Goal: Use online tool/utility: Utilize a website feature to perform a specific function

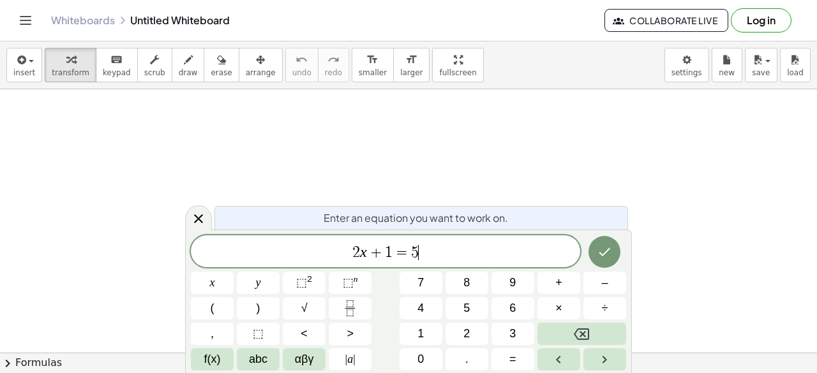
click at [481, 264] on div "2 x + 1 = 5 ​" at bounding box center [385, 252] width 389 height 32
click at [603, 246] on icon "Done" at bounding box center [604, 252] width 15 height 15
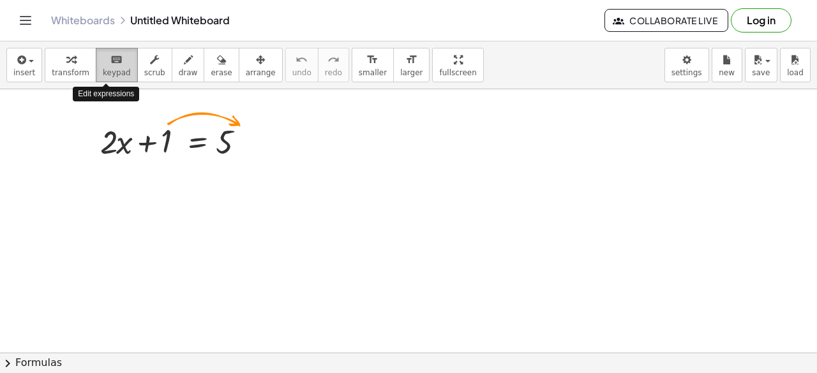
click at [103, 68] on span "keypad" at bounding box center [117, 72] width 28 height 9
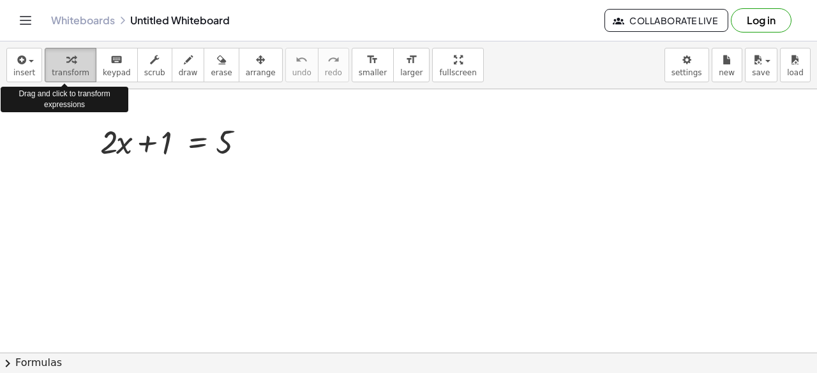
click at [66, 68] on span "transform" at bounding box center [71, 72] width 38 height 9
click at [26, 63] on span "button" at bounding box center [27, 61] width 3 height 9
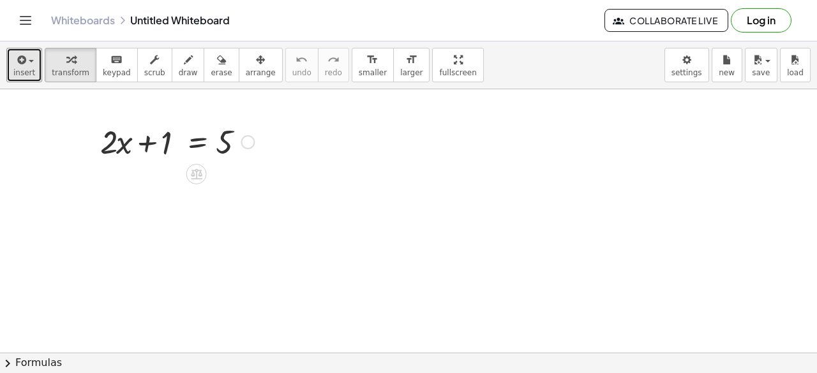
click at [252, 142] on div at bounding box center [248, 142] width 14 height 14
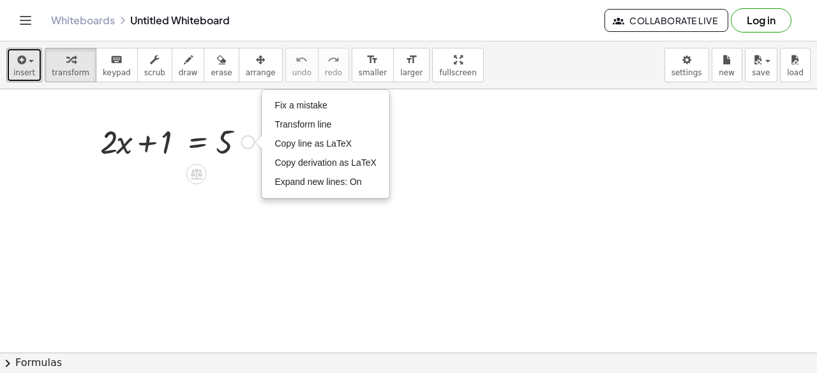
click at [151, 136] on div at bounding box center [177, 140] width 167 height 43
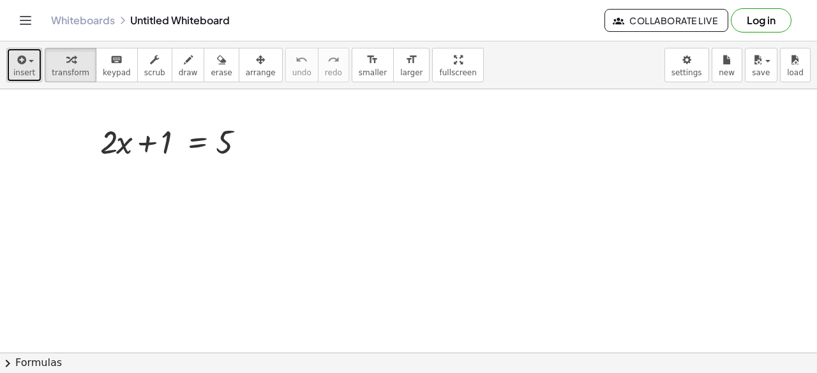
drag, startPoint x: 151, startPoint y: 136, endPoint x: 31, endPoint y: 59, distance: 142.9
click at [31, 59] on div "button" at bounding box center [24, 59] width 22 height 15
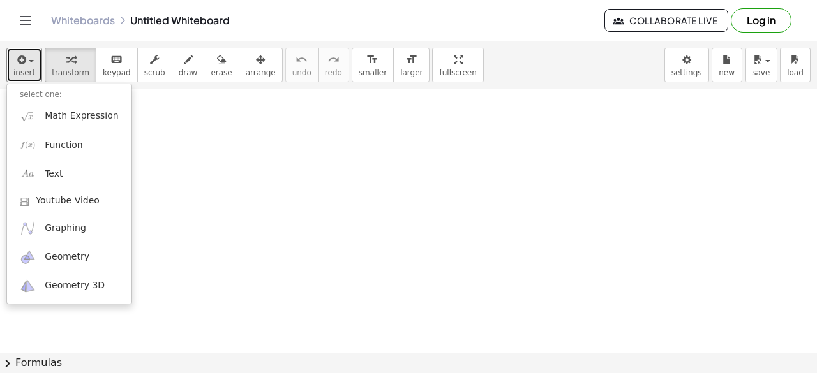
scroll to position [197, 0]
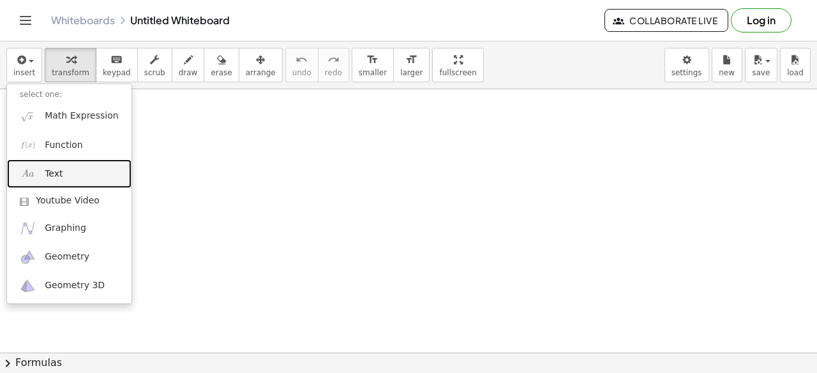
click at [56, 179] on span "Text" at bounding box center [54, 174] width 18 height 13
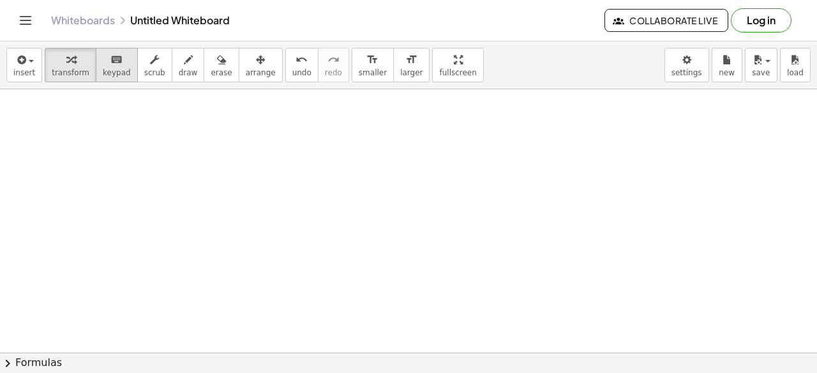
click at [103, 54] on div "keyboard" at bounding box center [117, 59] width 28 height 15
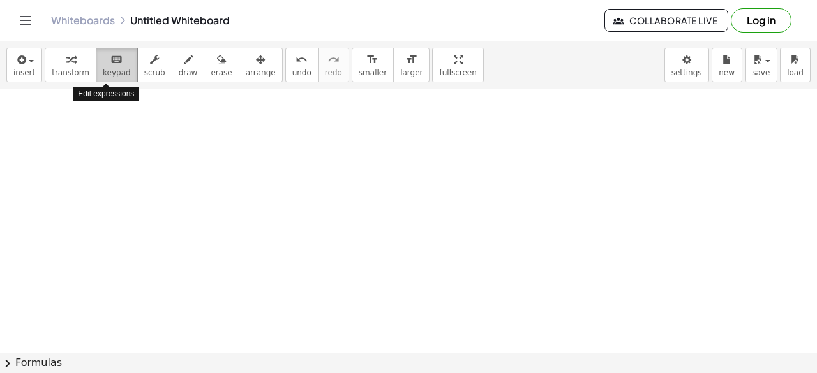
click at [103, 54] on div "keyboard" at bounding box center [117, 59] width 28 height 15
click at [336, 140] on div at bounding box center [408, 199] width 817 height 612
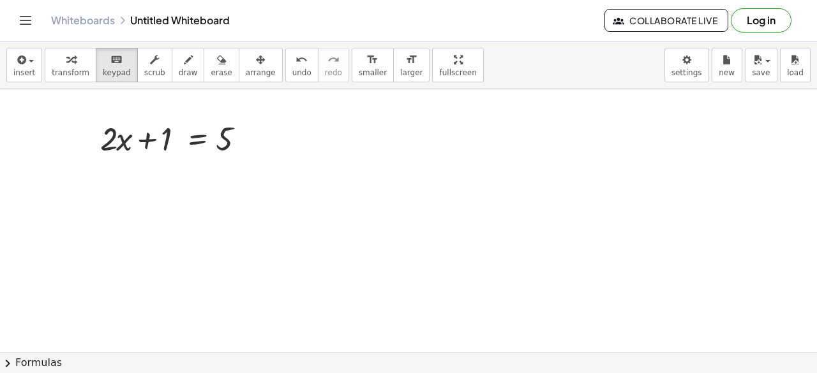
scroll to position [0, 0]
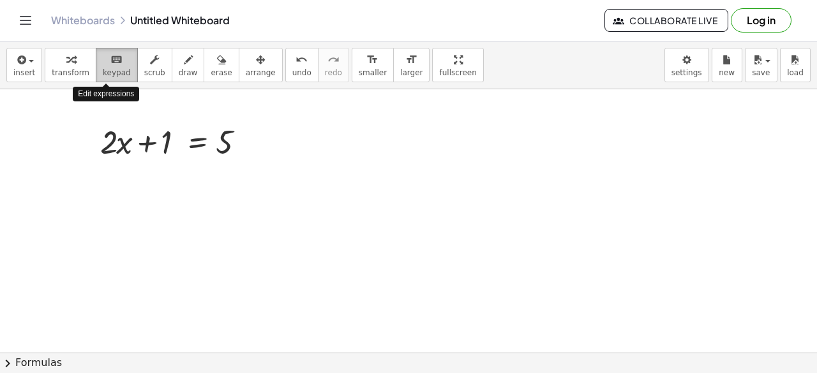
click at [118, 61] on div "keyboard" at bounding box center [117, 59] width 28 height 15
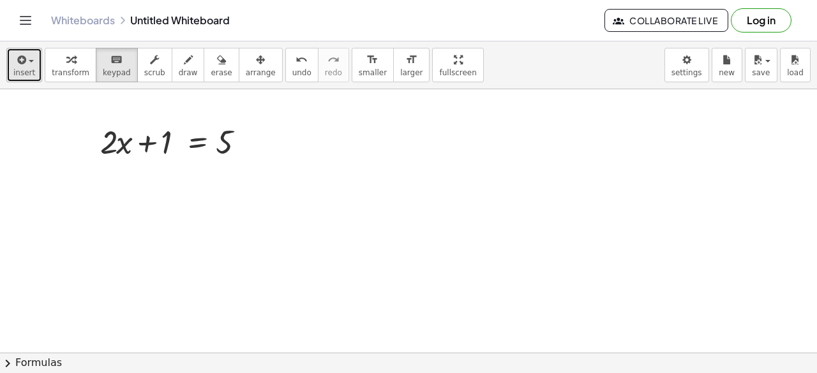
click at [29, 65] on div "button" at bounding box center [24, 59] width 22 height 15
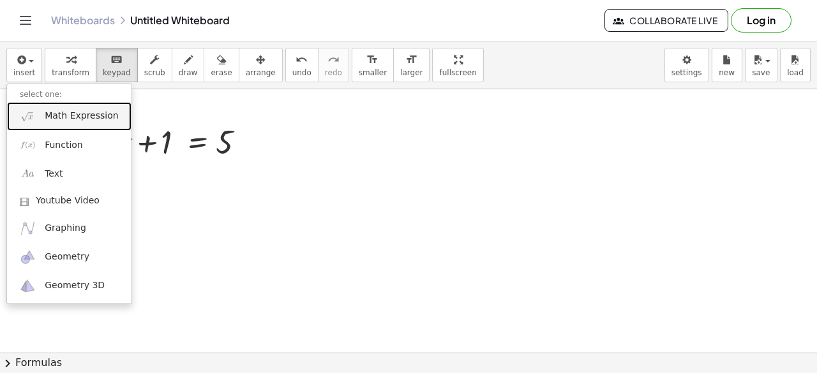
click at [61, 113] on span "Math Expression" at bounding box center [81, 116] width 73 height 13
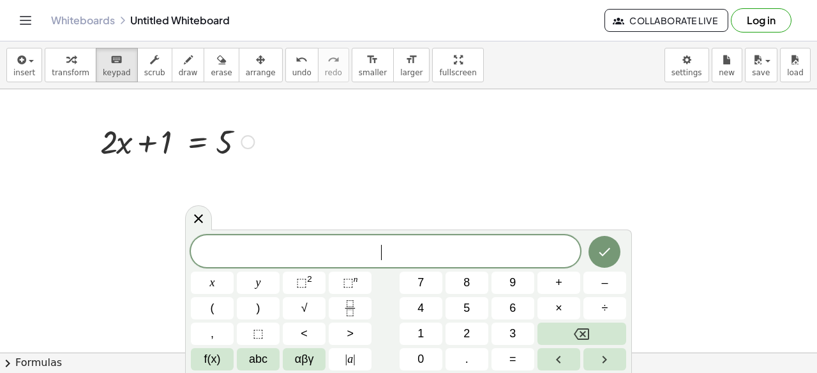
click at [252, 138] on div "Fix a mistake Transform line Copy line as LaTeX Copy derivation as LaTeX Expand…" at bounding box center [248, 142] width 14 height 14
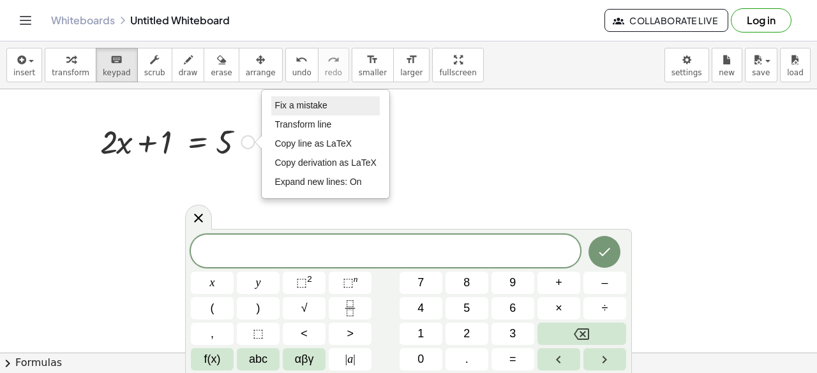
click at [292, 107] on span "Fix a mistake" at bounding box center [301, 105] width 52 height 10
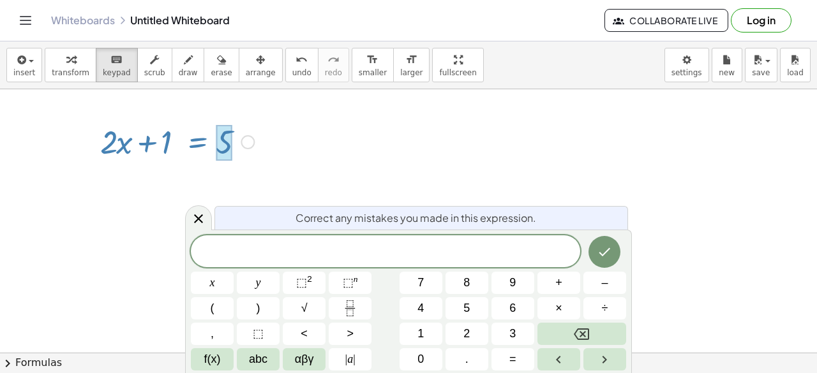
click at [217, 139] on div at bounding box center [224, 143] width 16 height 36
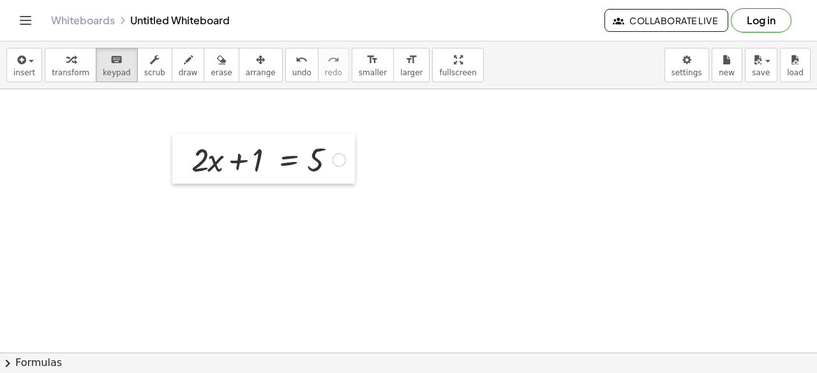
drag, startPoint x: 91, startPoint y: 156, endPoint x: 182, endPoint y: 174, distance: 93.0
click at [182, 174] on div at bounding box center [181, 159] width 19 height 50
click at [192, 170] on div at bounding box center [200, 160] width 16 height 37
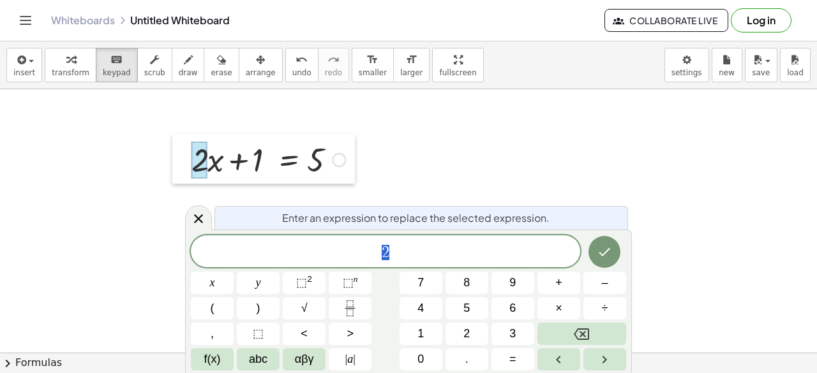
click at [187, 168] on div at bounding box center [181, 159] width 19 height 50
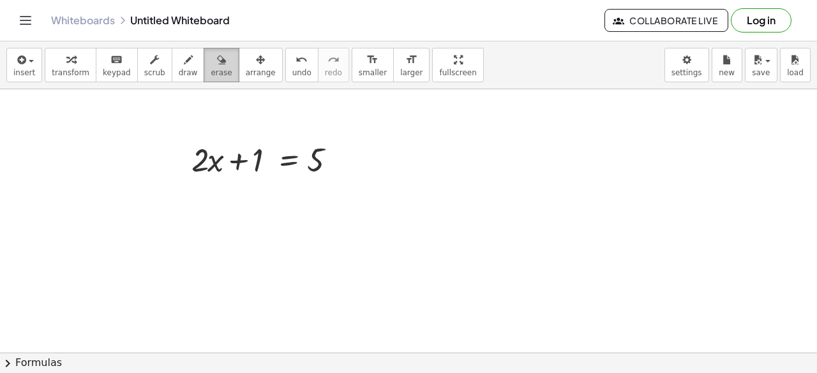
click at [217, 62] on icon "button" at bounding box center [221, 59] width 9 height 15
drag, startPoint x: 181, startPoint y: 149, endPoint x: 52, endPoint y: 219, distance: 147.4
drag, startPoint x: 199, startPoint y: 151, endPoint x: 331, endPoint y: 171, distance: 133.6
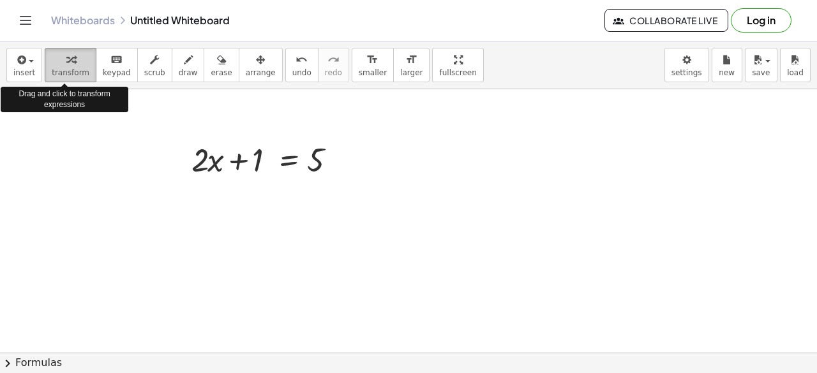
click at [66, 62] on icon "button" at bounding box center [70, 59] width 9 height 15
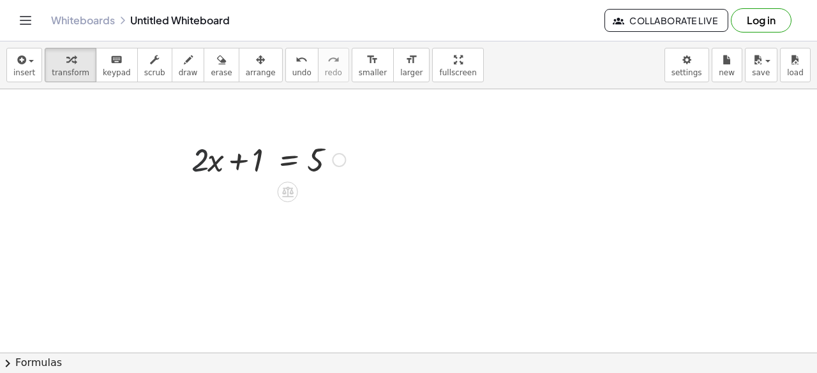
click at [206, 174] on div at bounding box center [268, 158] width 167 height 43
click at [246, 162] on div at bounding box center [268, 158] width 167 height 43
click at [207, 167] on div at bounding box center [268, 158] width 167 height 43
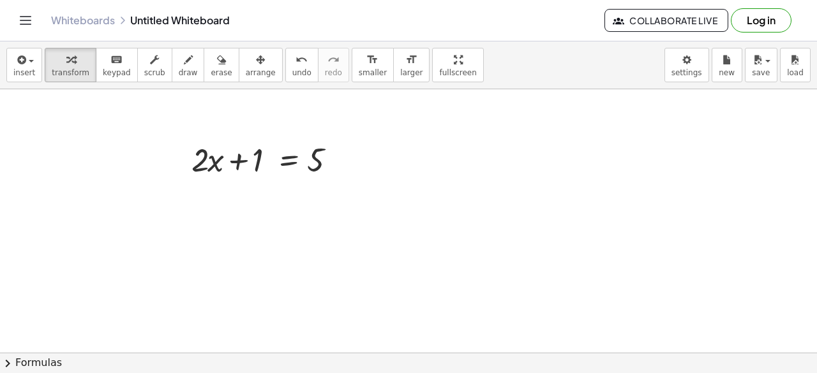
drag, startPoint x: 207, startPoint y: 167, endPoint x: 163, endPoint y: 144, distance: 50.5
drag, startPoint x: 163, startPoint y: 144, endPoint x: 361, endPoint y: 197, distance: 205.7
click at [340, 158] on div "Fix a mistake Transform line Copy line as LaTeX Copy derivation as LaTeX Expand…" at bounding box center [339, 160] width 14 height 14
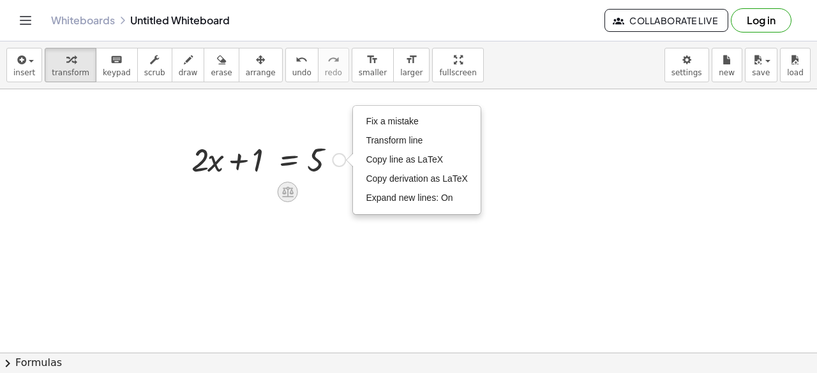
click at [293, 192] on icon at bounding box center [287, 192] width 11 height 11
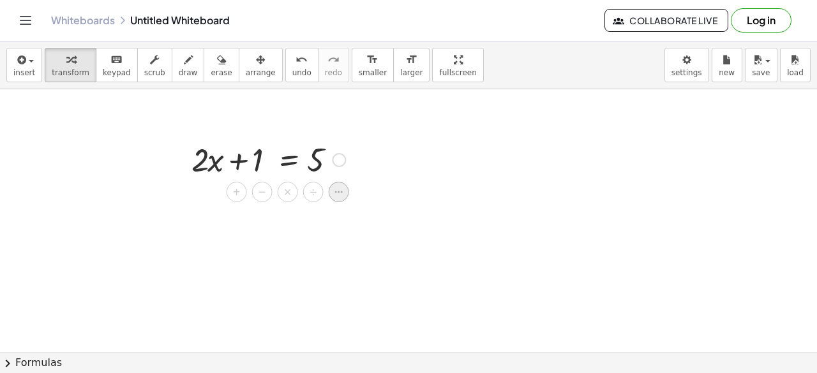
click at [335, 190] on icon at bounding box center [338, 191] width 11 height 11
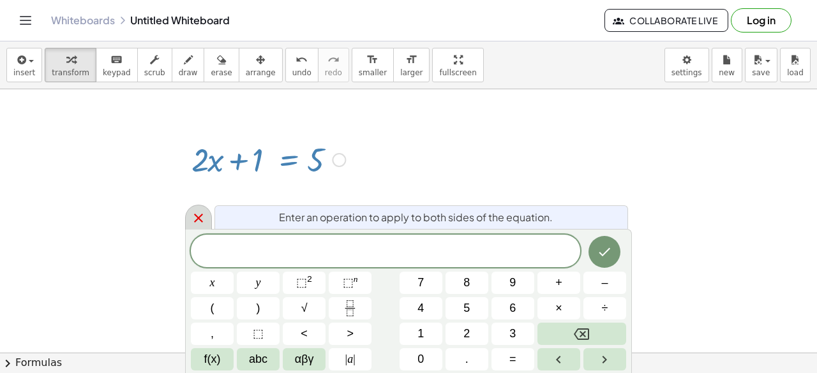
click at [200, 216] on icon at bounding box center [198, 218] width 15 height 15
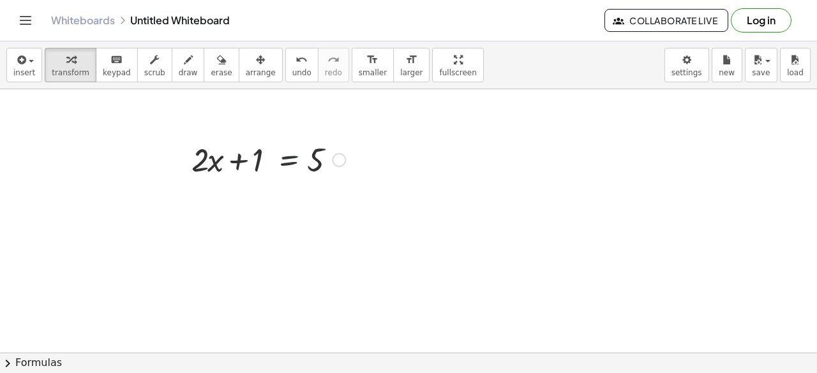
drag, startPoint x: 333, startPoint y: 165, endPoint x: 278, endPoint y: 155, distance: 55.8
click at [278, 155] on div at bounding box center [268, 158] width 167 height 43
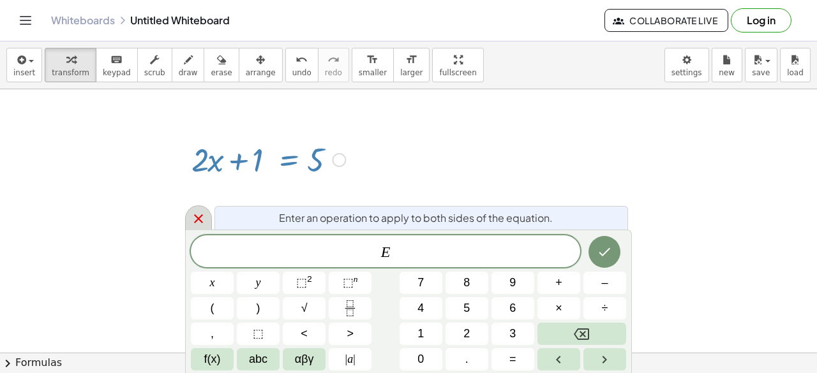
click at [202, 213] on icon at bounding box center [198, 218] width 15 height 15
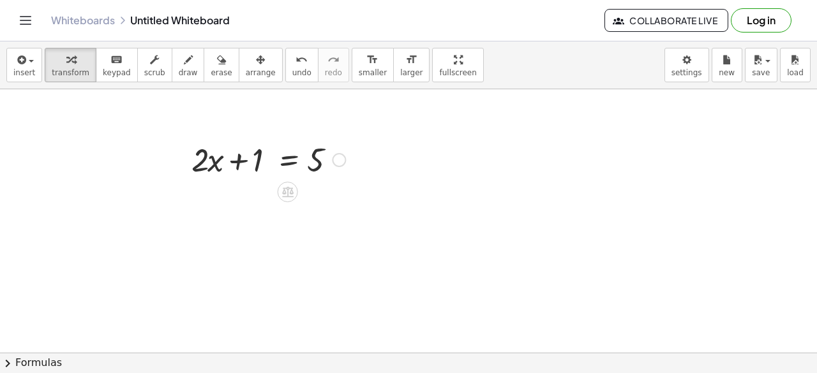
click at [341, 158] on div "Fix a mistake Transform line Copy line as LaTeX Copy derivation as LaTeX Expand…" at bounding box center [339, 160] width 14 height 14
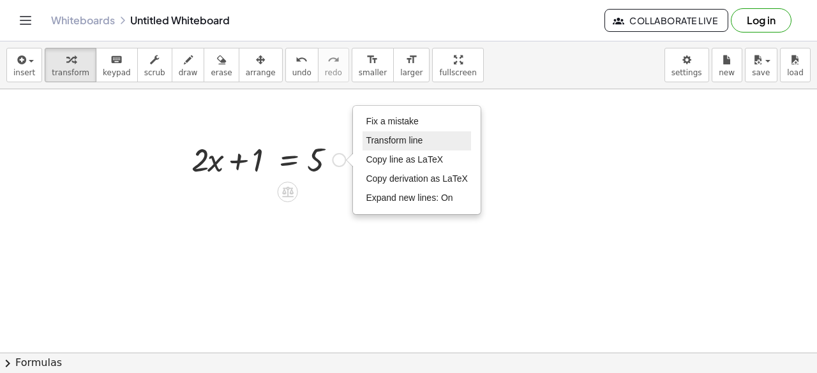
click at [383, 137] on span "Transform line" at bounding box center [394, 140] width 57 height 10
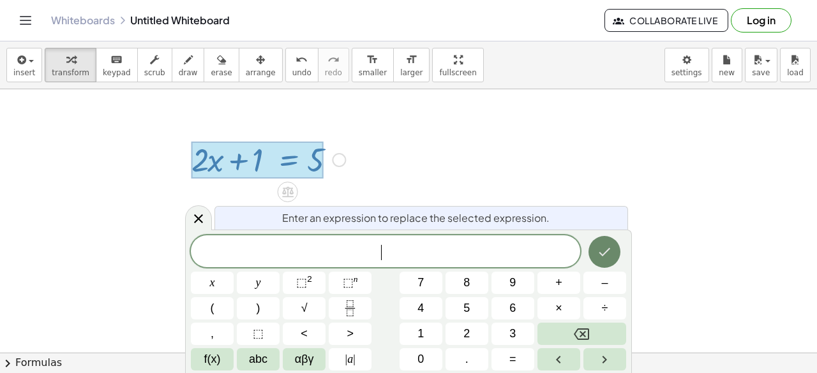
click at [606, 255] on icon "Done" at bounding box center [604, 252] width 15 height 15
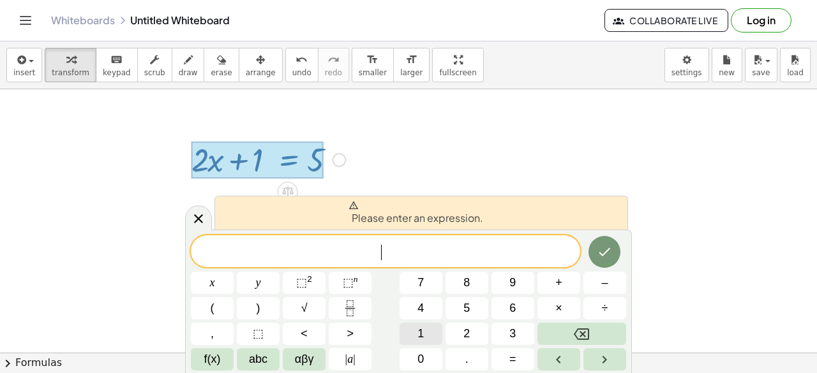
click at [409, 344] on button "1" at bounding box center [421, 334] width 43 height 22
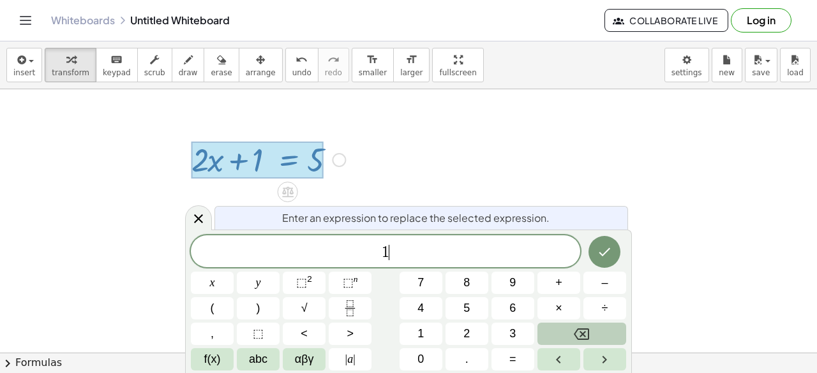
click at [571, 334] on button "Backspace" at bounding box center [582, 334] width 89 height 22
click at [420, 361] on span "0" at bounding box center [421, 359] width 6 height 17
click at [597, 247] on icon "Done" at bounding box center [604, 252] width 15 height 15
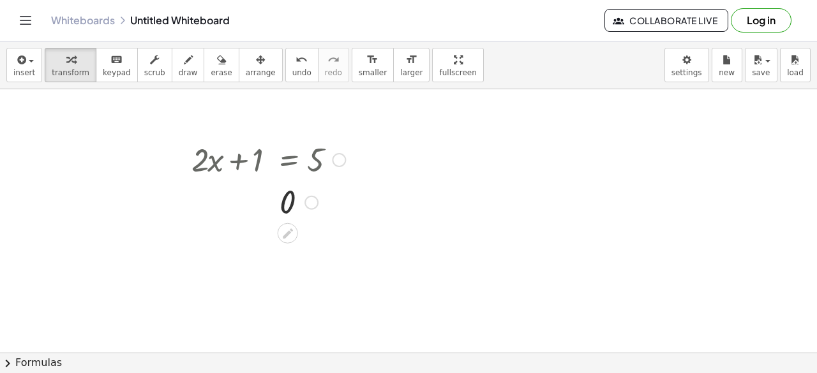
click at [300, 165] on div at bounding box center [268, 158] width 167 height 43
click at [115, 17] on link "Whiteboards" at bounding box center [83, 20] width 64 height 13
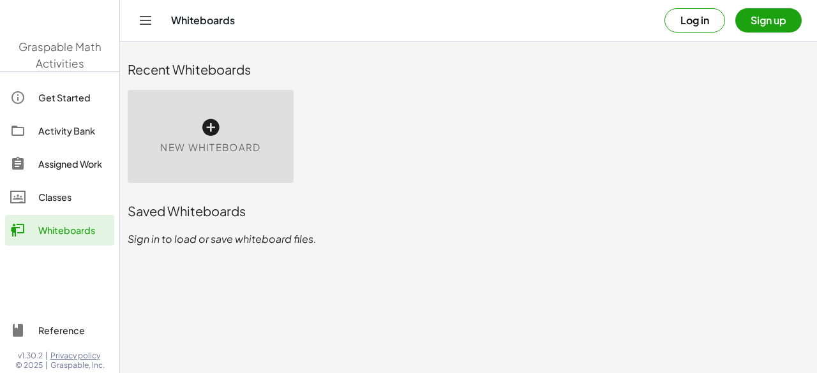
click at [230, 138] on div "New Whiteboard" at bounding box center [211, 136] width 166 height 93
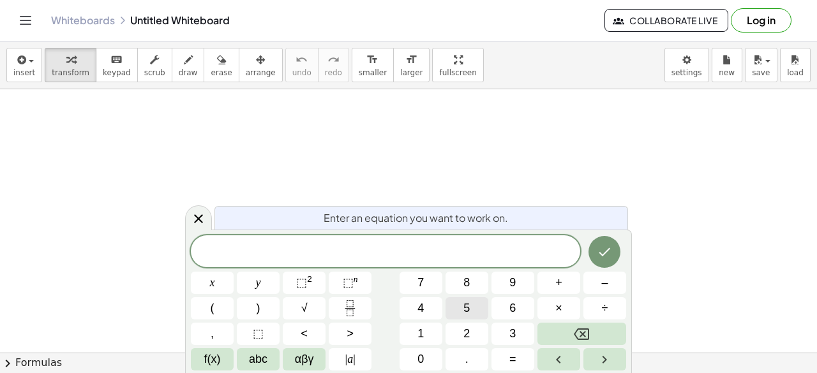
click at [474, 307] on button "5" at bounding box center [467, 308] width 43 height 22
click at [227, 283] on button "x" at bounding box center [212, 283] width 43 height 22
click at [301, 283] on span "⬚" at bounding box center [301, 282] width 11 height 13
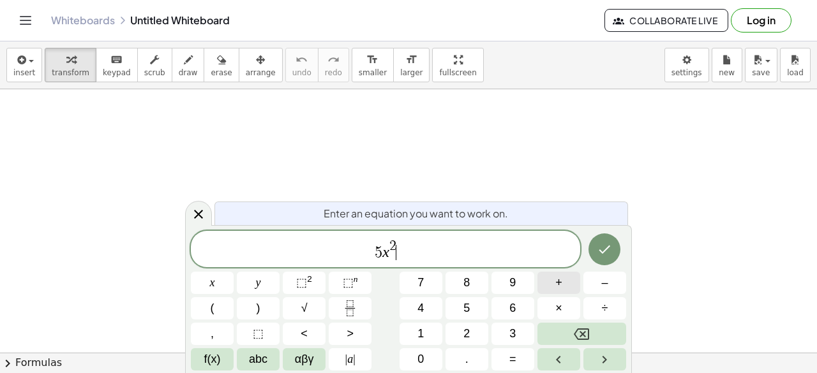
click at [566, 282] on button "+" at bounding box center [559, 283] width 43 height 22
click at [495, 285] on button "9" at bounding box center [513, 283] width 43 height 22
click at [577, 340] on icon "Backspace" at bounding box center [581, 334] width 15 height 15
click at [577, 332] on icon "Backspace" at bounding box center [581, 334] width 15 height 15
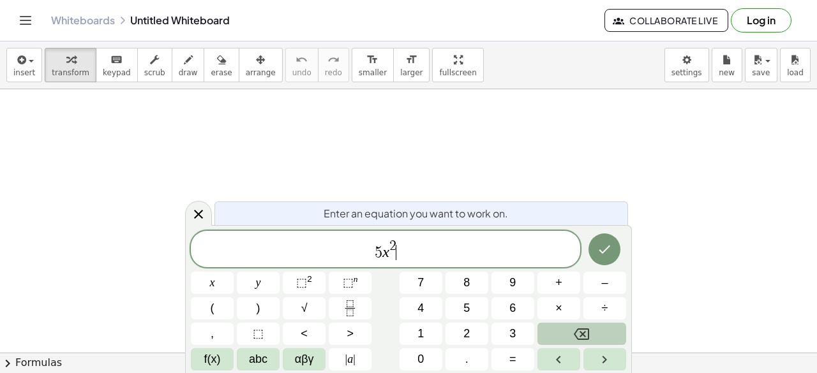
click at [577, 332] on icon "Backspace" at bounding box center [581, 334] width 15 height 15
click at [584, 342] on icon "Backspace" at bounding box center [581, 334] width 15 height 15
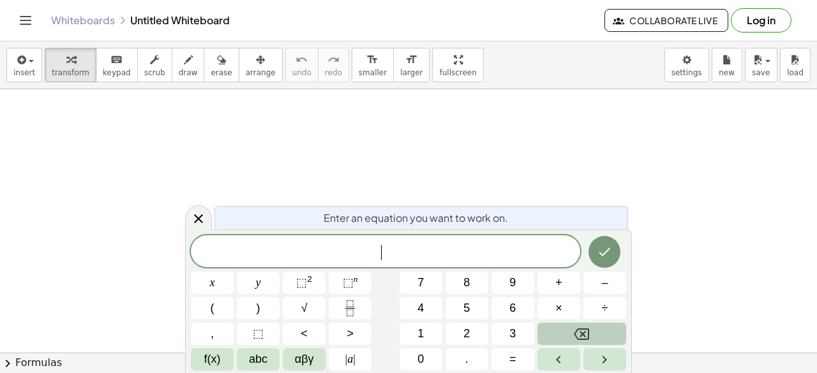
click at [584, 342] on icon "Backspace" at bounding box center [581, 334] width 15 height 15
click at [211, 283] on span "x" at bounding box center [212, 283] width 5 height 17
click at [298, 279] on span "⬚" at bounding box center [301, 282] width 11 height 13
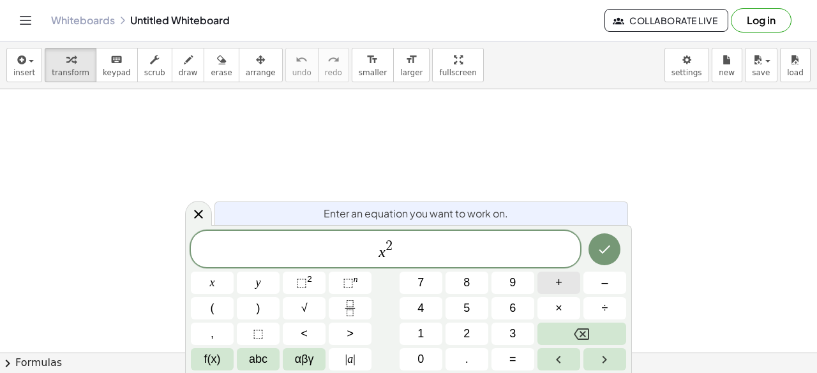
click at [549, 285] on button "+" at bounding box center [559, 283] width 43 height 22
click at [423, 289] on span "7" at bounding box center [421, 283] width 6 height 17
click at [226, 285] on button "x" at bounding box center [212, 283] width 43 height 22
click at [569, 276] on button "+" at bounding box center [559, 283] width 43 height 22
click at [432, 326] on button "1" at bounding box center [421, 334] width 43 height 22
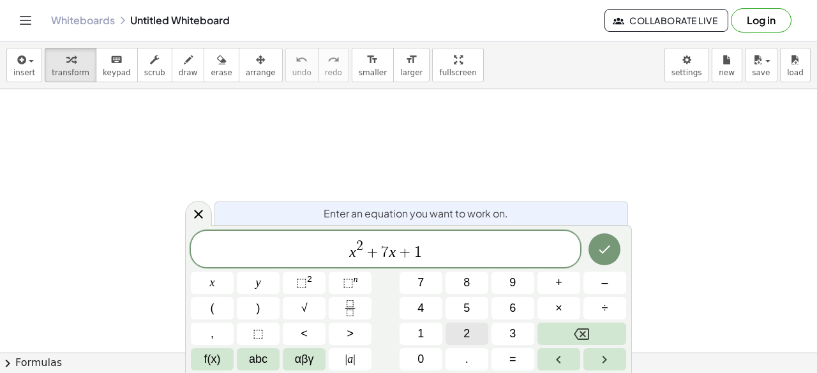
click at [461, 329] on button "2" at bounding box center [467, 334] width 43 height 22
click at [515, 362] on span "=" at bounding box center [512, 359] width 7 height 17
click at [415, 353] on button "0" at bounding box center [421, 360] width 43 height 22
drag, startPoint x: 490, startPoint y: 252, endPoint x: 252, endPoint y: 267, distance: 238.0
click at [252, 267] on div "**********" at bounding box center [385, 249] width 389 height 36
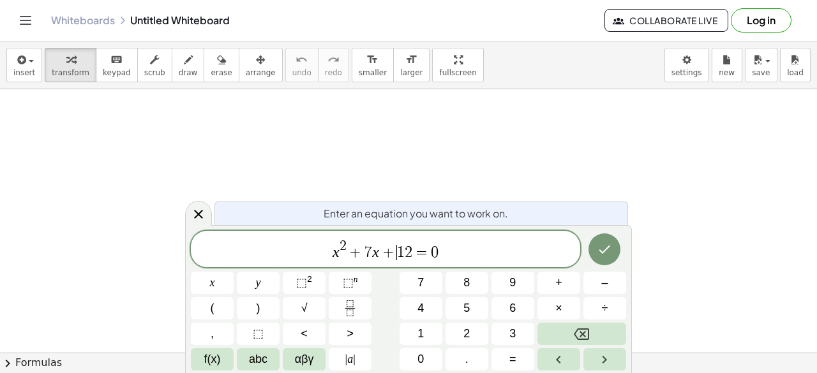
click at [391, 239] on span "x 2 + 7 x + ​ 1 2 = 0" at bounding box center [385, 250] width 389 height 23
click at [605, 367] on icon "Right arrow" at bounding box center [604, 359] width 15 height 15
click at [429, 261] on span "x 2 + 7 x + 1 ​ 2 = 0" at bounding box center [385, 250] width 389 height 23
